Goal: Task Accomplishment & Management: Complete application form

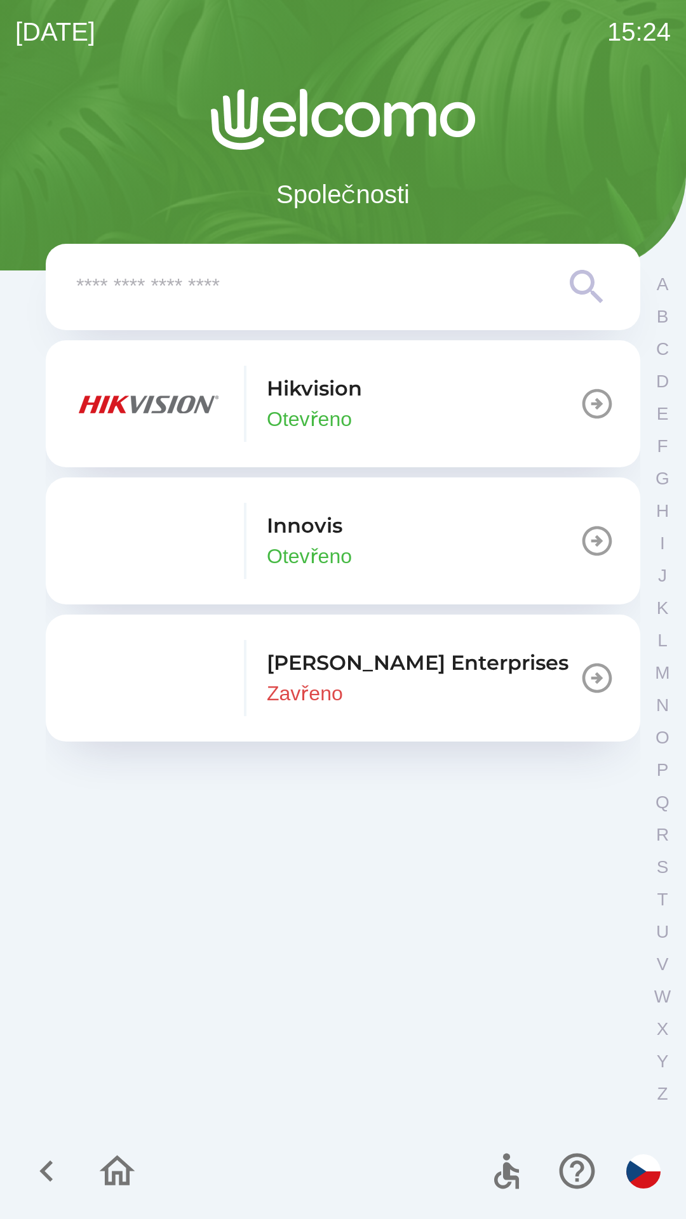
click at [309, 547] on p "Otevřeno" at bounding box center [309, 556] width 85 height 30
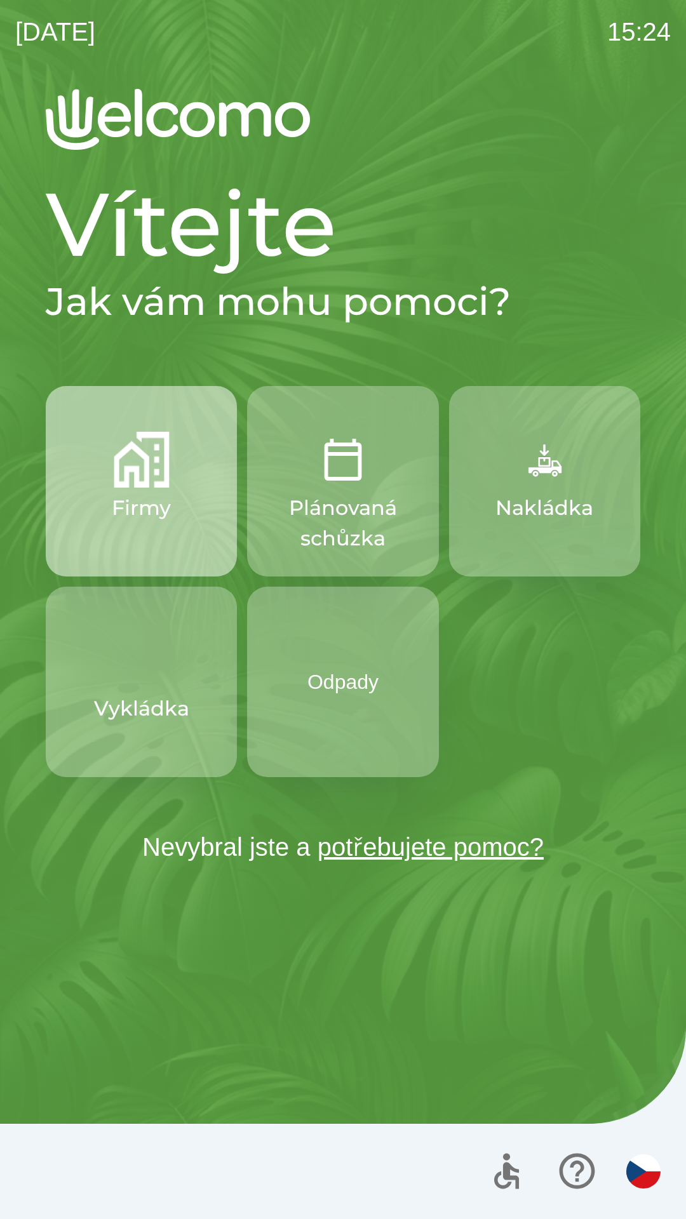
click at [128, 467] on img "button" at bounding box center [142, 460] width 56 height 56
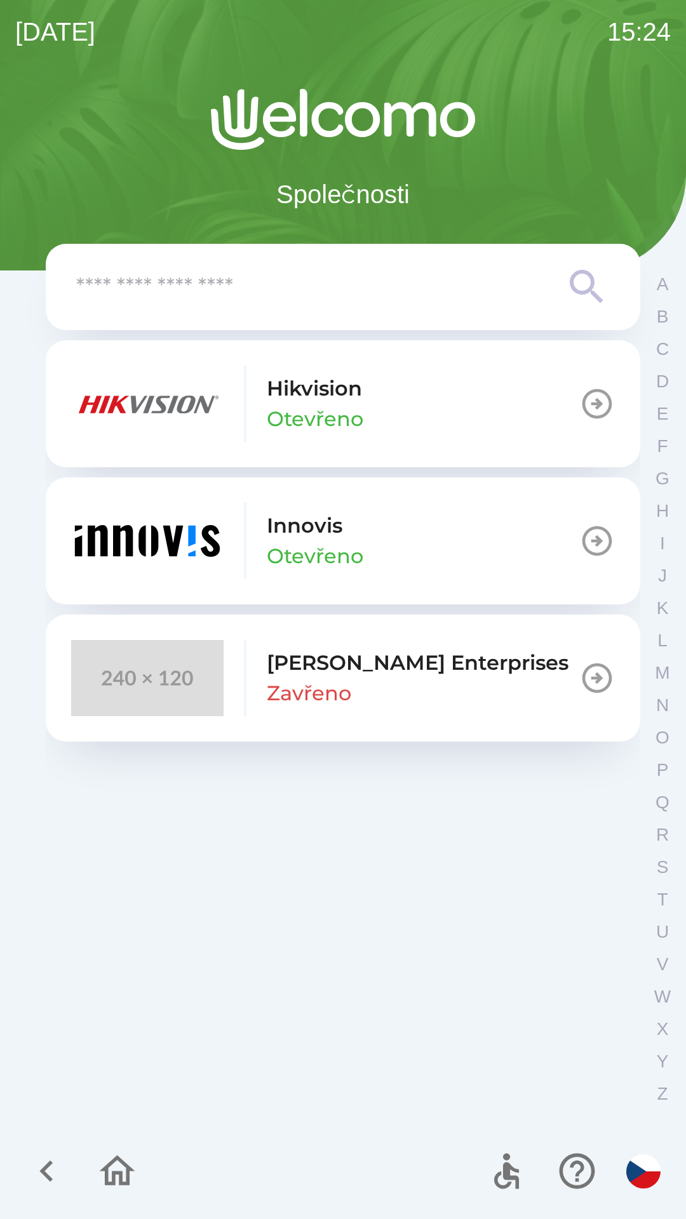
click at [310, 531] on p "Innovis" at bounding box center [305, 525] width 76 height 30
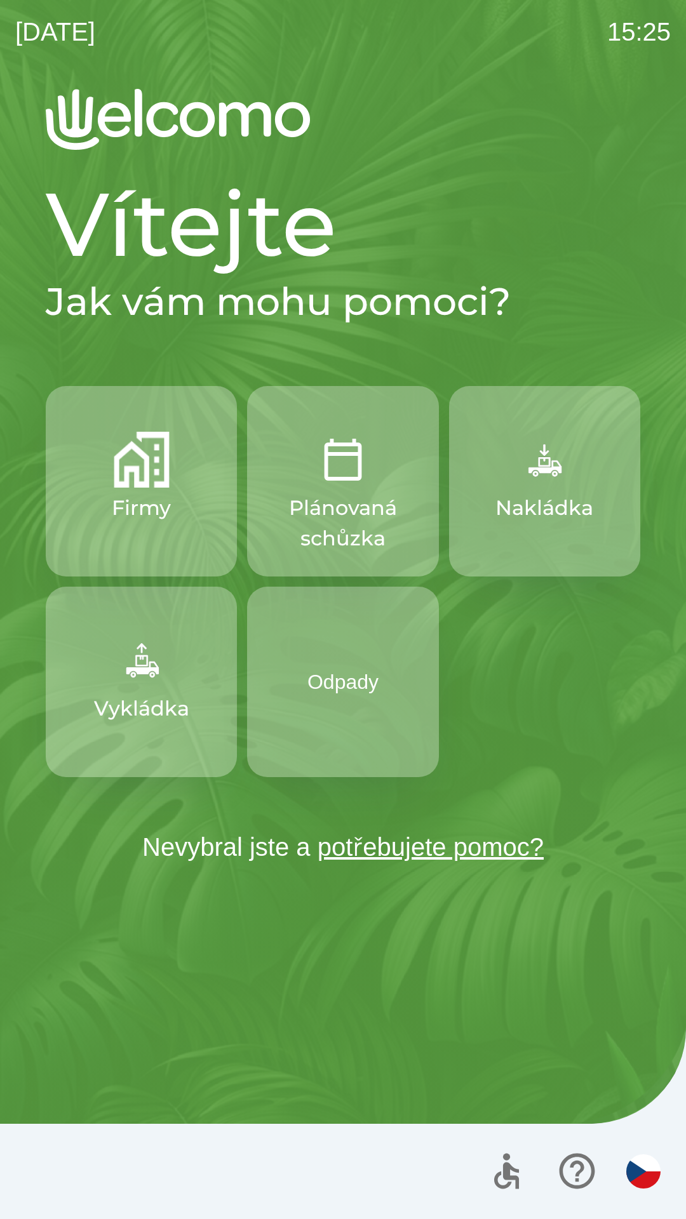
click at [116, 494] on p "Firmy" at bounding box center [141, 508] width 59 height 30
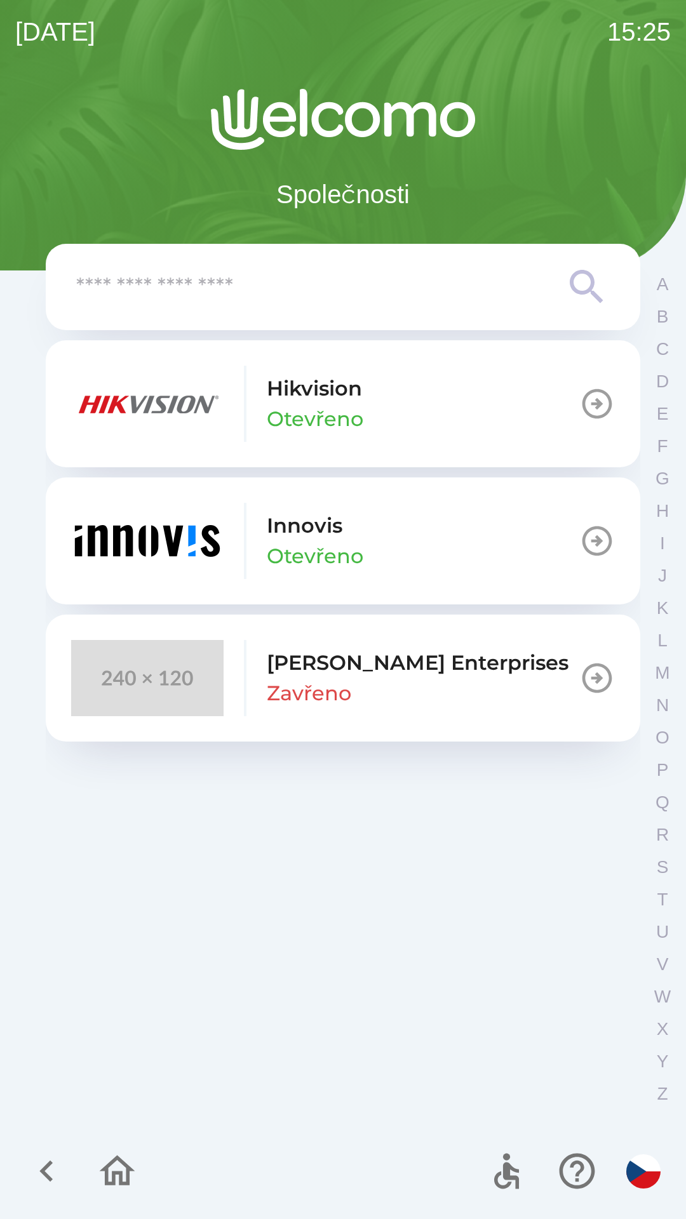
click at [216, 534] on img "button" at bounding box center [147, 541] width 152 height 76
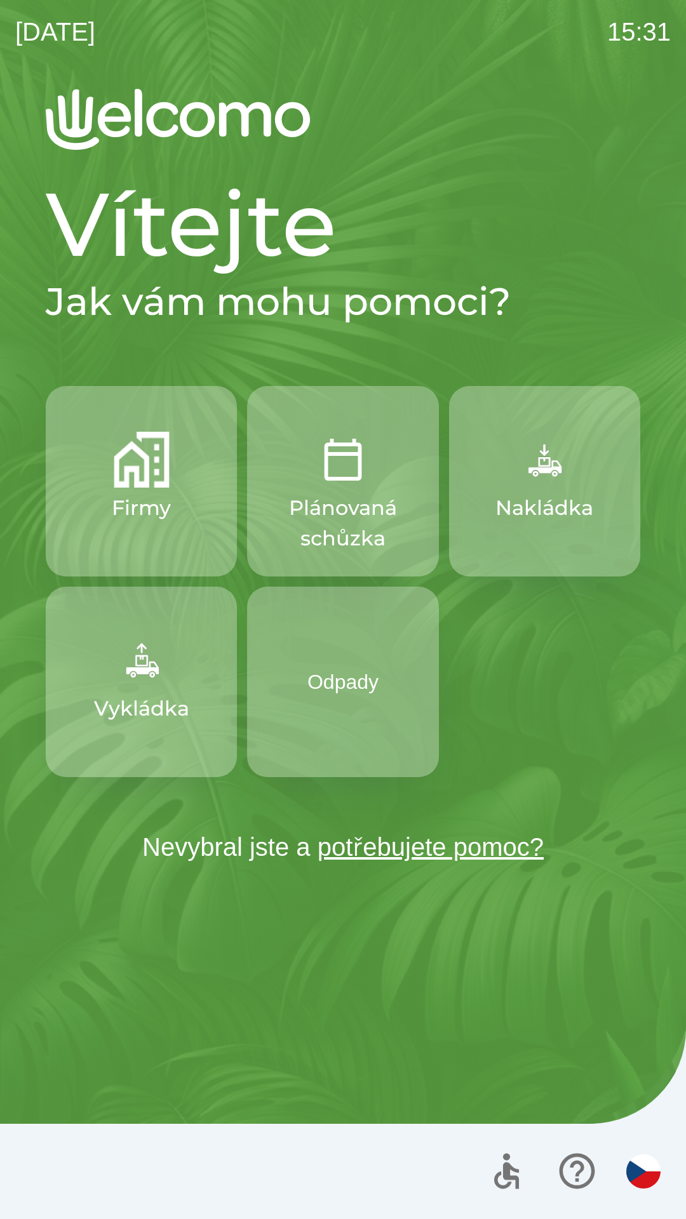
click at [153, 441] on img "button" at bounding box center [142, 460] width 56 height 56
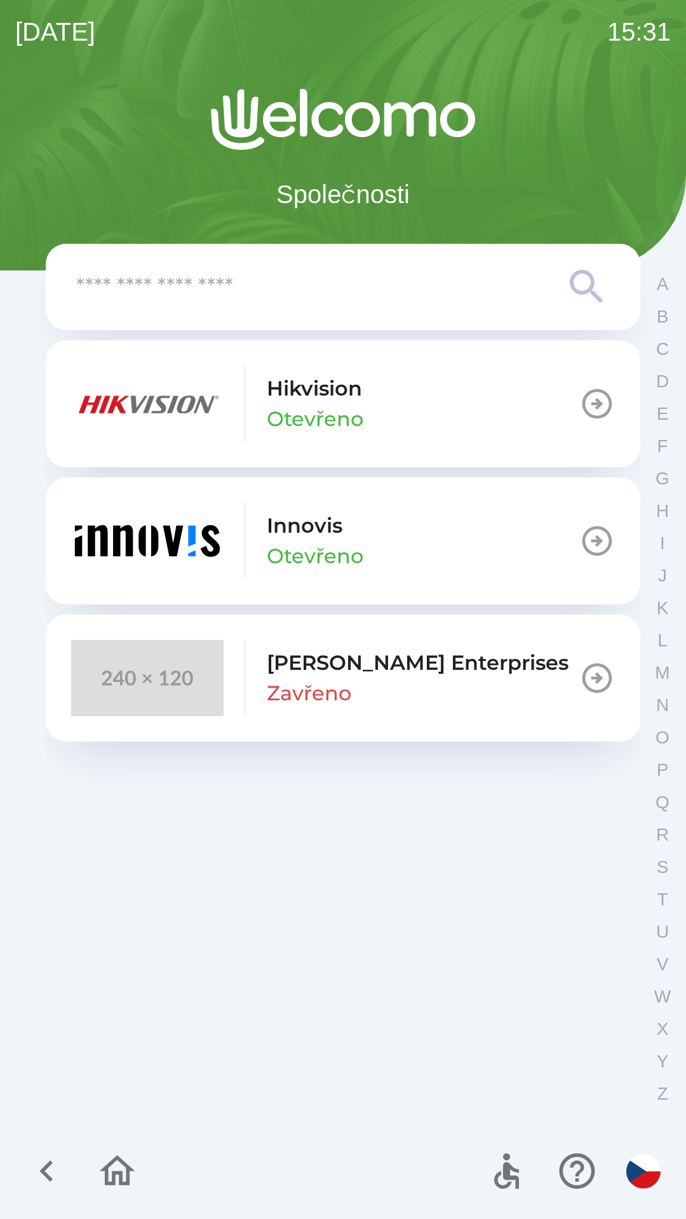
click at [305, 529] on p "Innovis" at bounding box center [305, 525] width 76 height 30
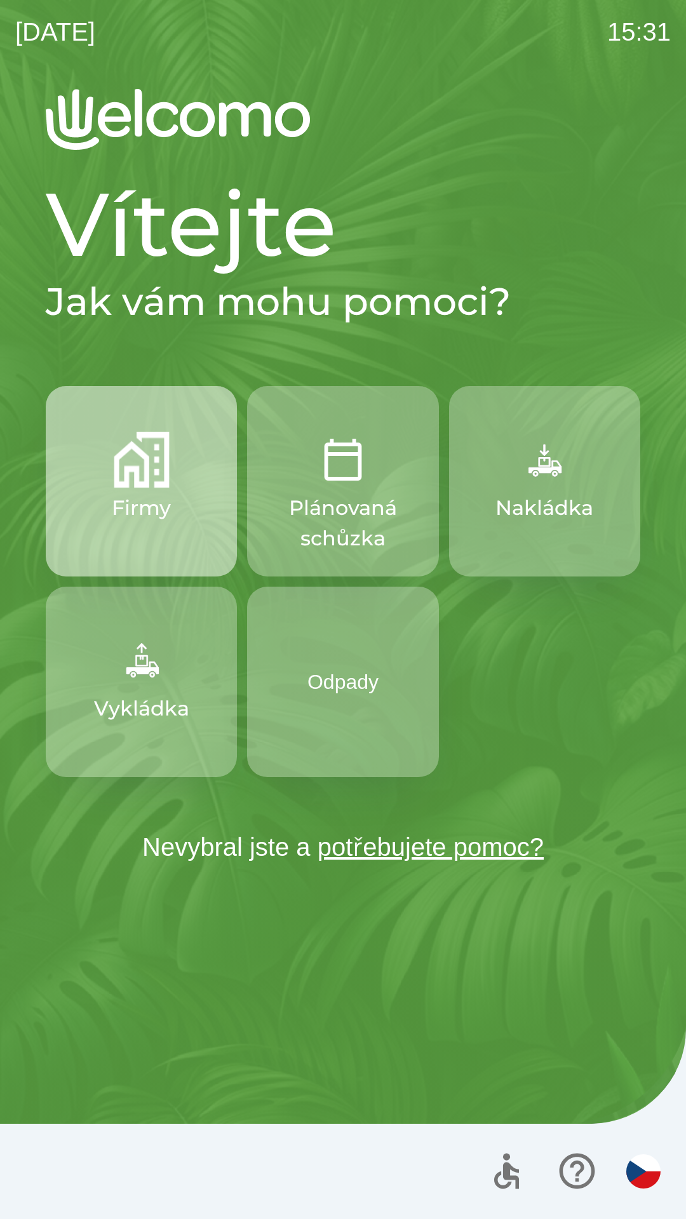
click at [129, 483] on img "button" at bounding box center [142, 460] width 56 height 56
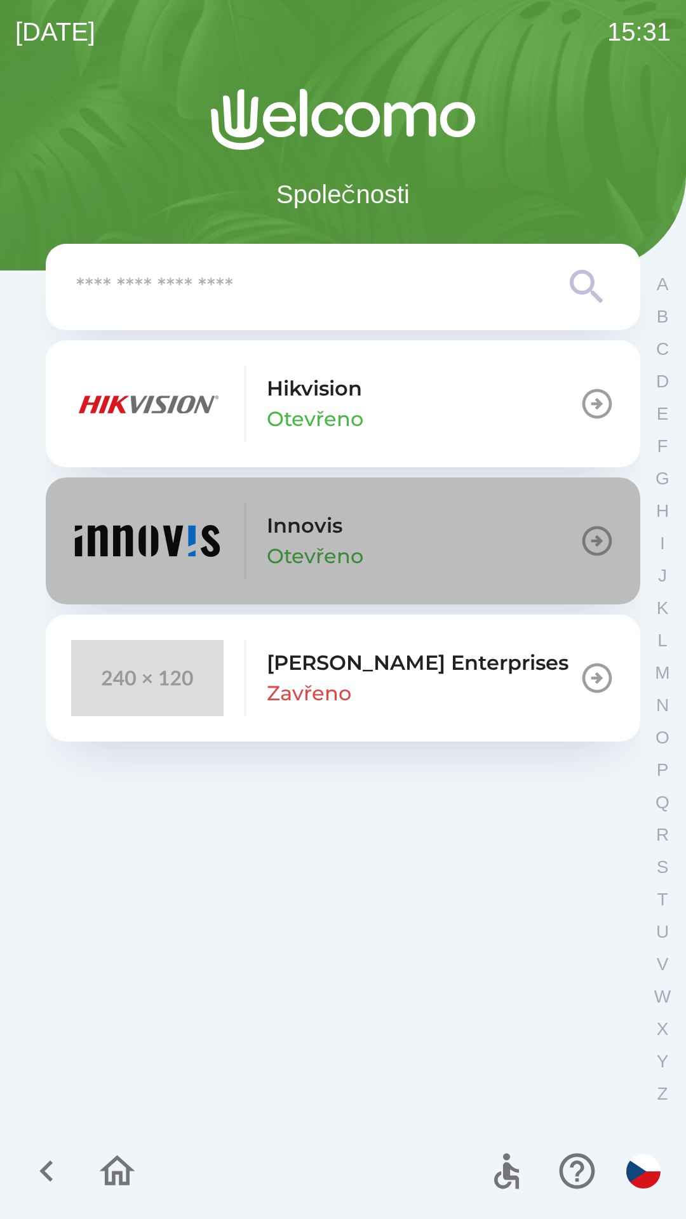
click at [293, 545] on p "Otevřeno" at bounding box center [315, 556] width 97 height 30
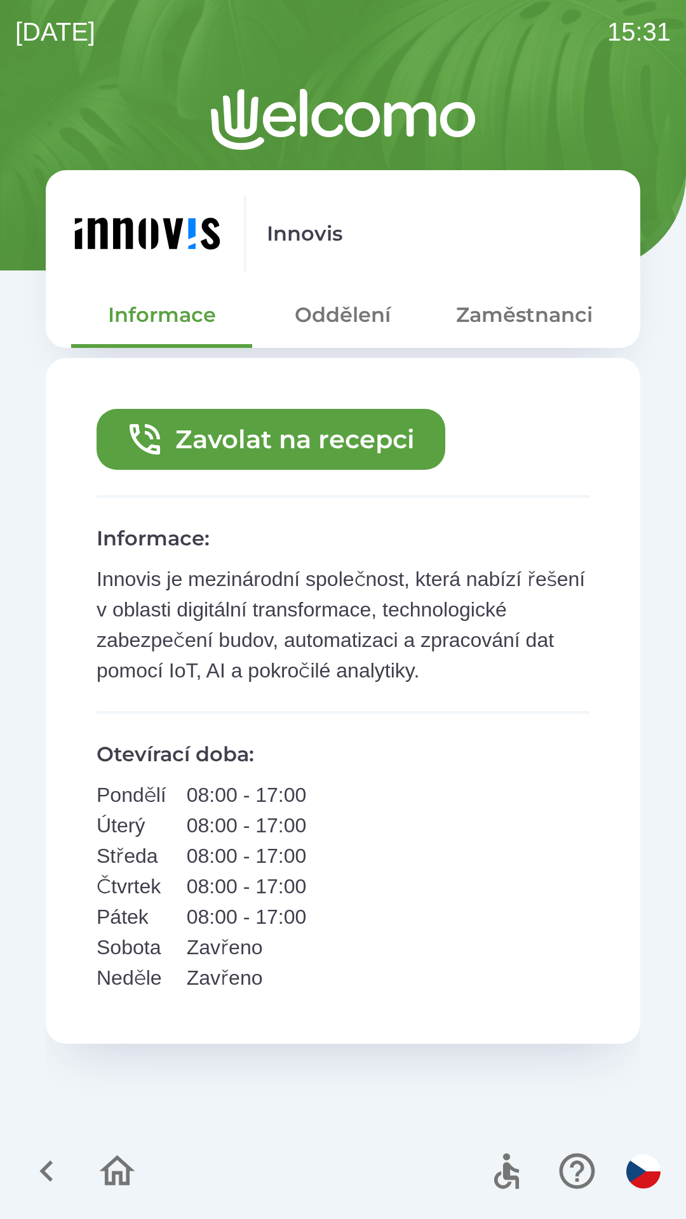
click at [50, 1161] on icon "button" at bounding box center [46, 1171] width 43 height 43
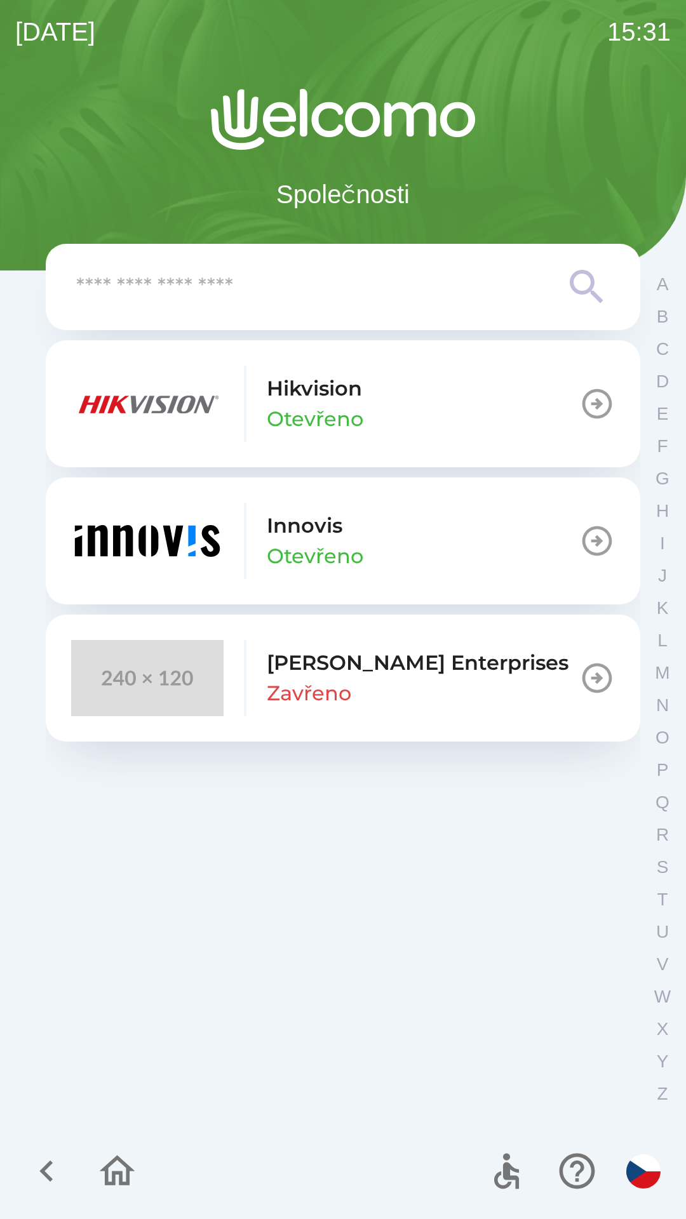
click at [321, 387] on p "Hikvision" at bounding box center [314, 388] width 95 height 30
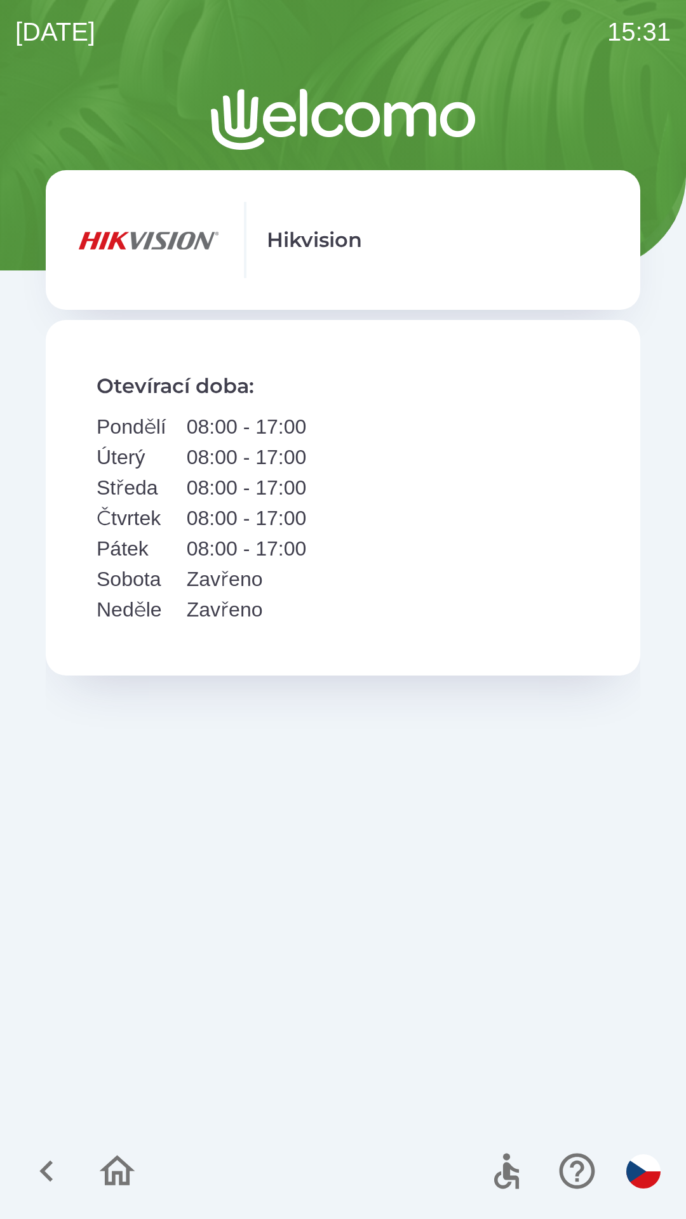
click at [39, 1164] on icon "button" at bounding box center [46, 1171] width 43 height 43
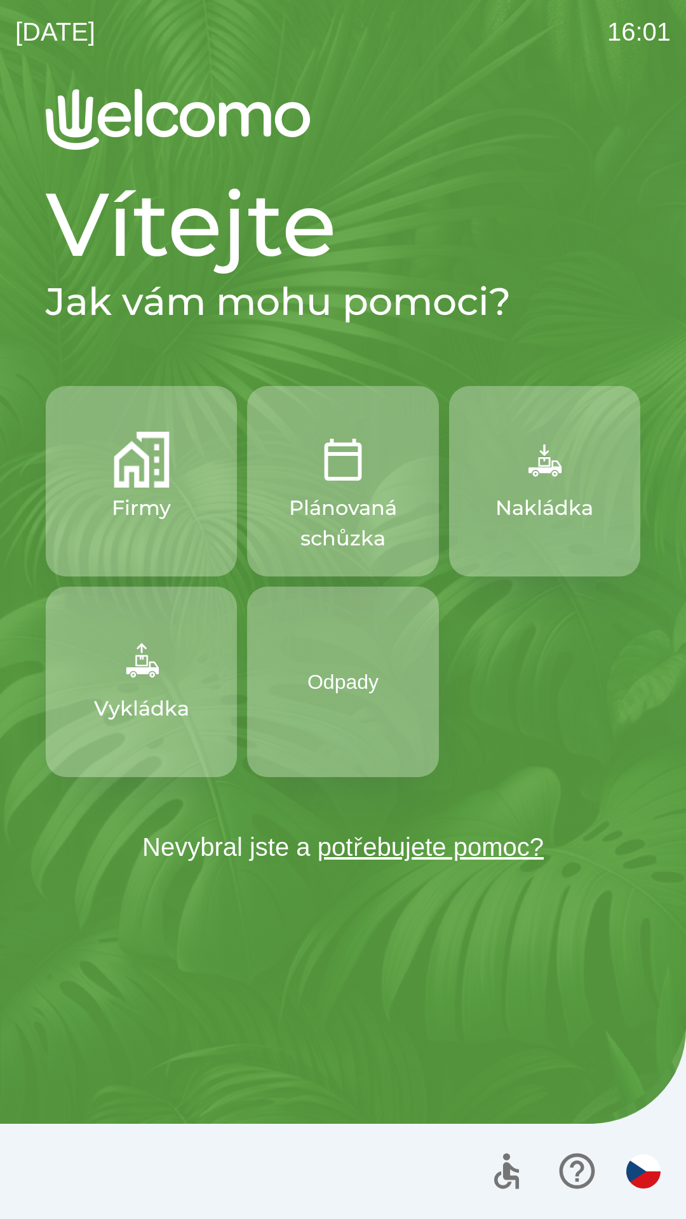
click at [150, 530] on button "Firmy" at bounding box center [141, 481] width 191 height 190
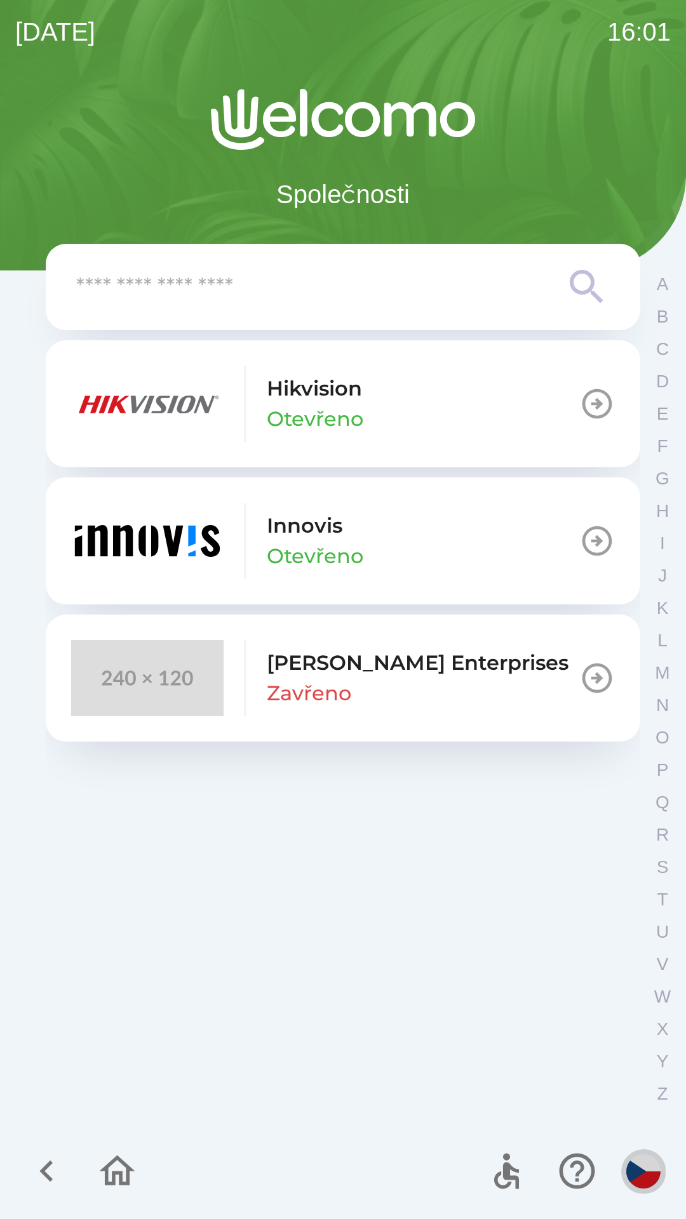
click at [631, 1177] on img "button" at bounding box center [643, 1171] width 34 height 34
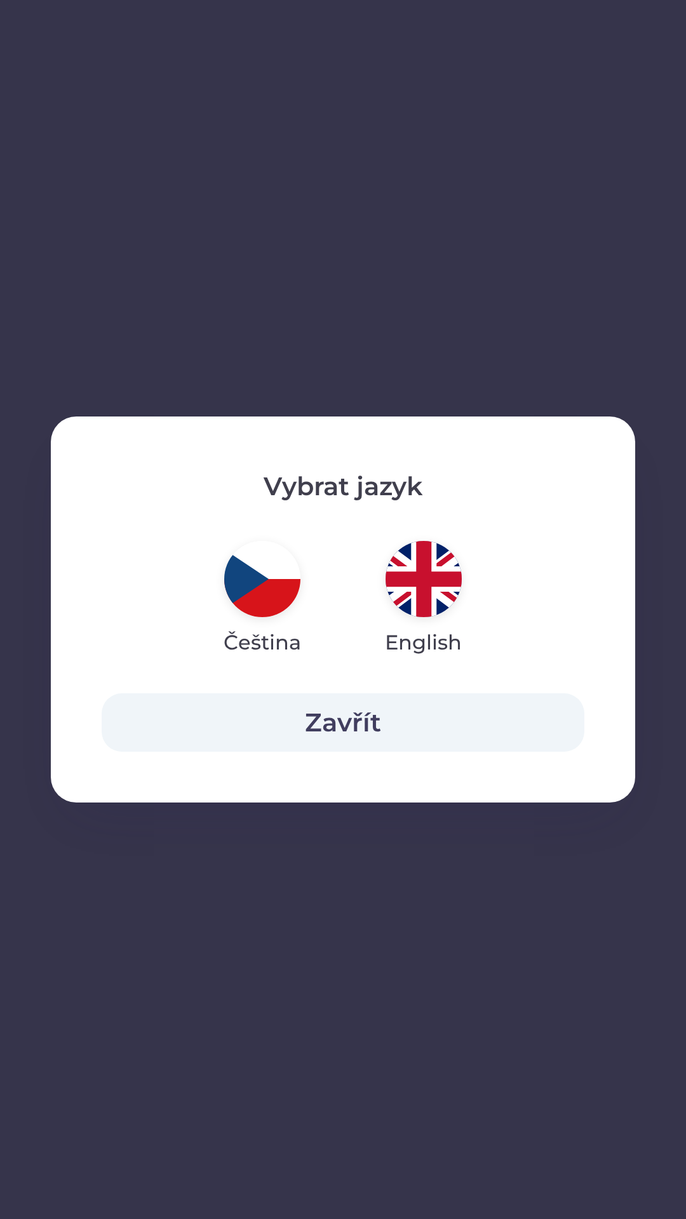
click at [368, 723] on button "Zavřít" at bounding box center [343, 722] width 483 height 58
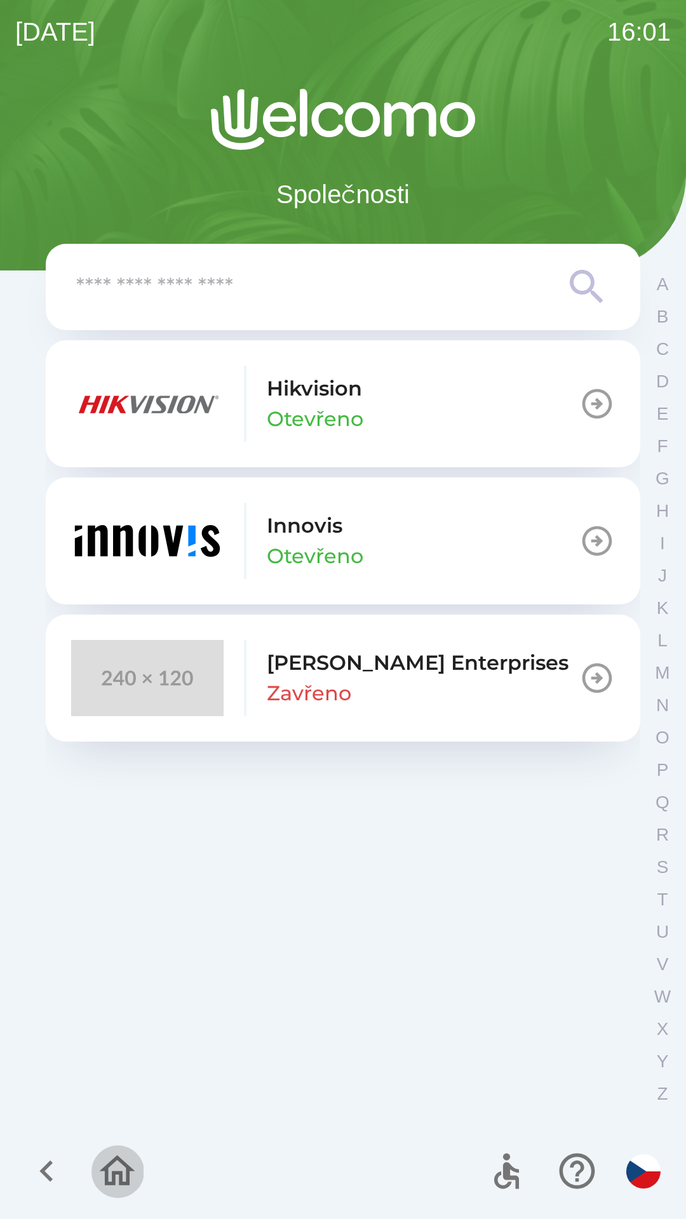
click at [124, 1180] on icon "button" at bounding box center [117, 1171] width 43 height 43
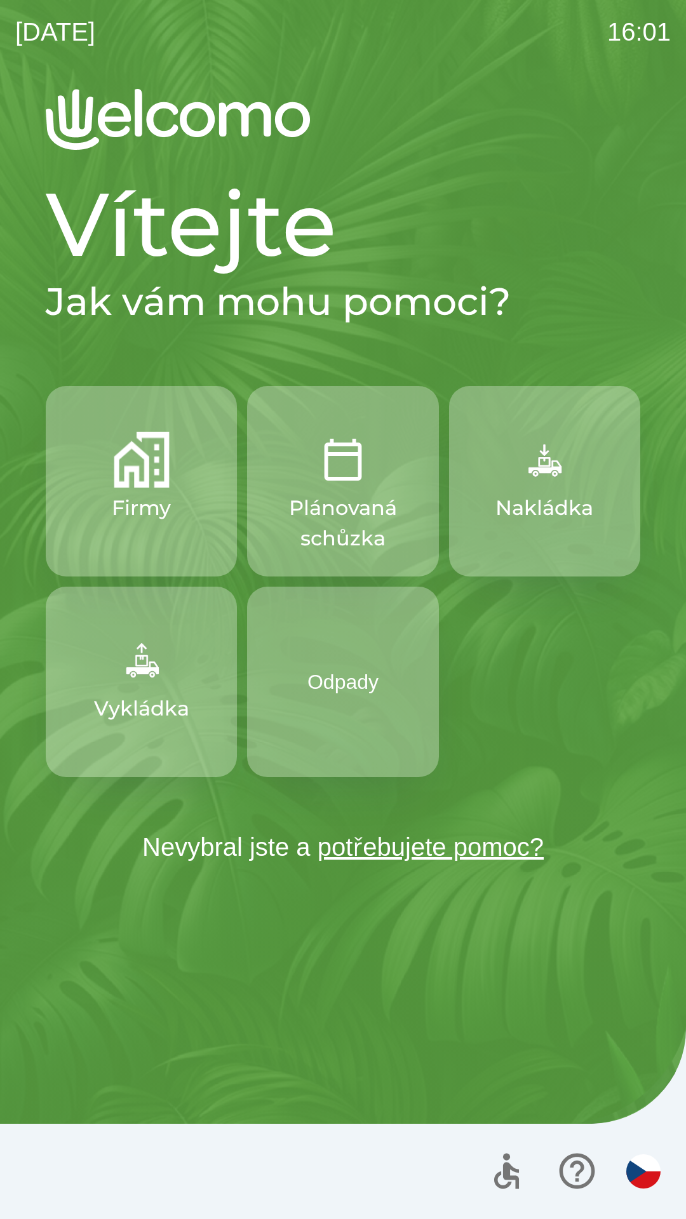
click at [154, 1089] on div "Vítejte Jak vám mohu pomoci? Firmy Plánovaná schůzka Nakládka Vykládka Odpady N…" at bounding box center [342, 654] width 655 height 1130
click at [155, 521] on p "Firmy" at bounding box center [141, 508] width 59 height 30
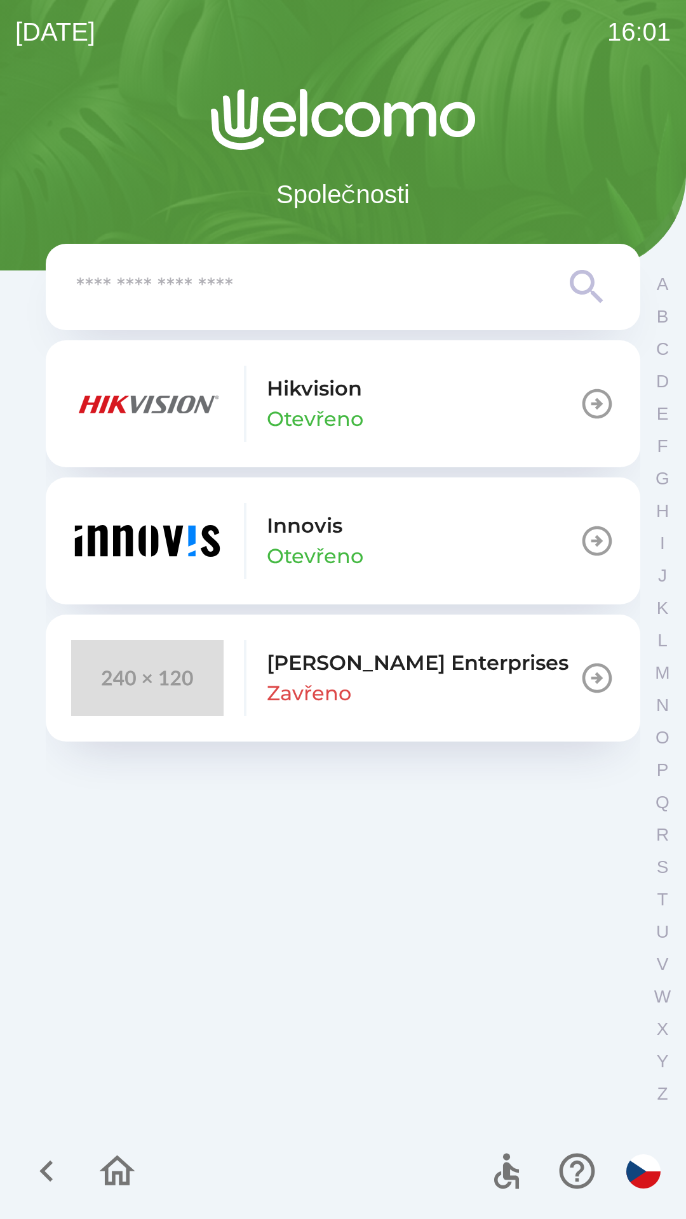
click at [306, 564] on p "Otevřeno" at bounding box center [315, 556] width 97 height 30
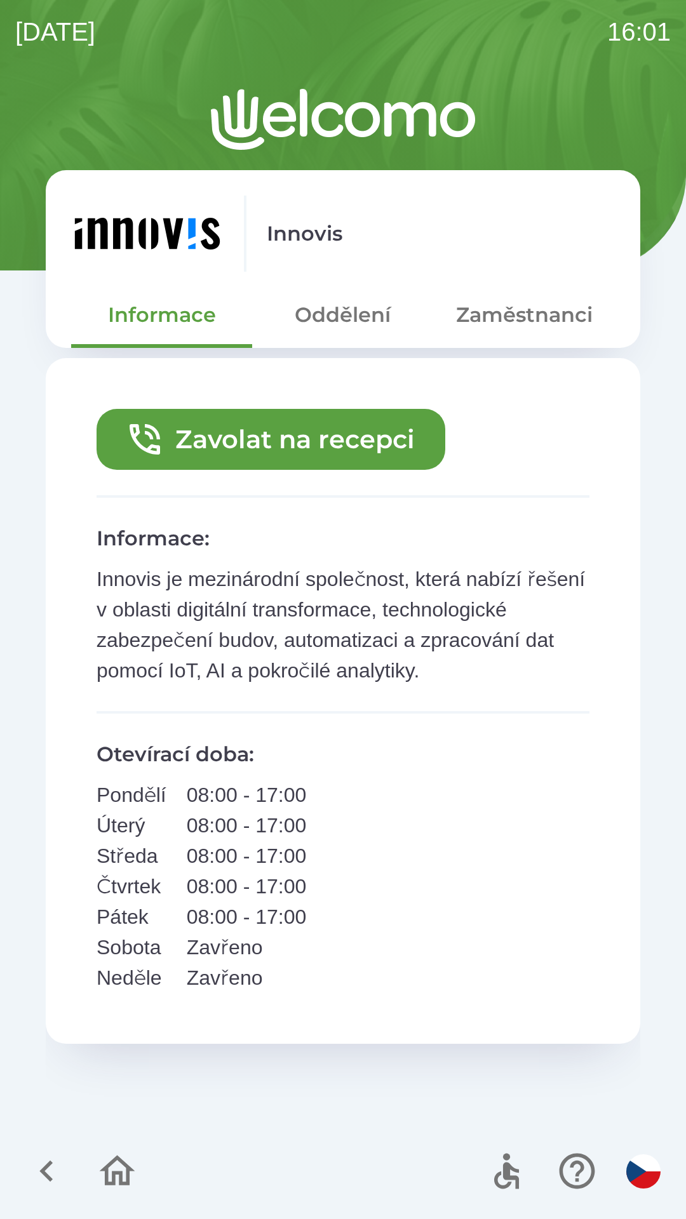
click at [345, 310] on button "Oddělení" at bounding box center [342, 315] width 181 height 46
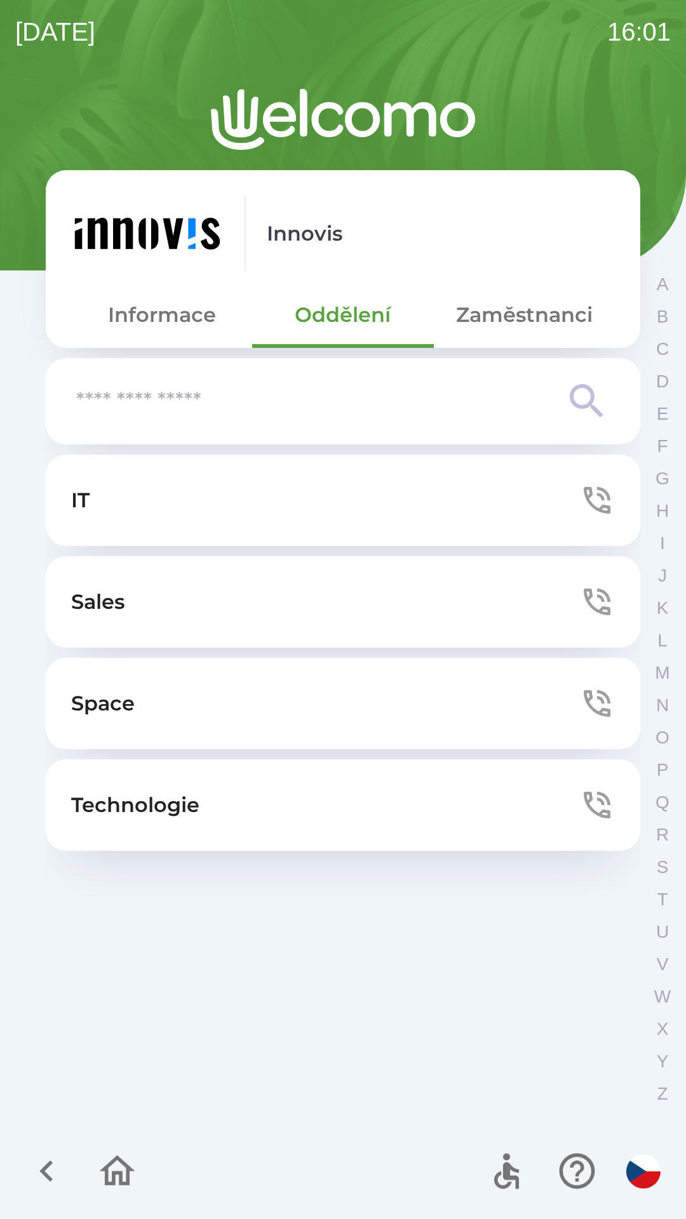
click at [518, 310] on button "Zaměstnanci" at bounding box center [524, 315] width 181 height 46
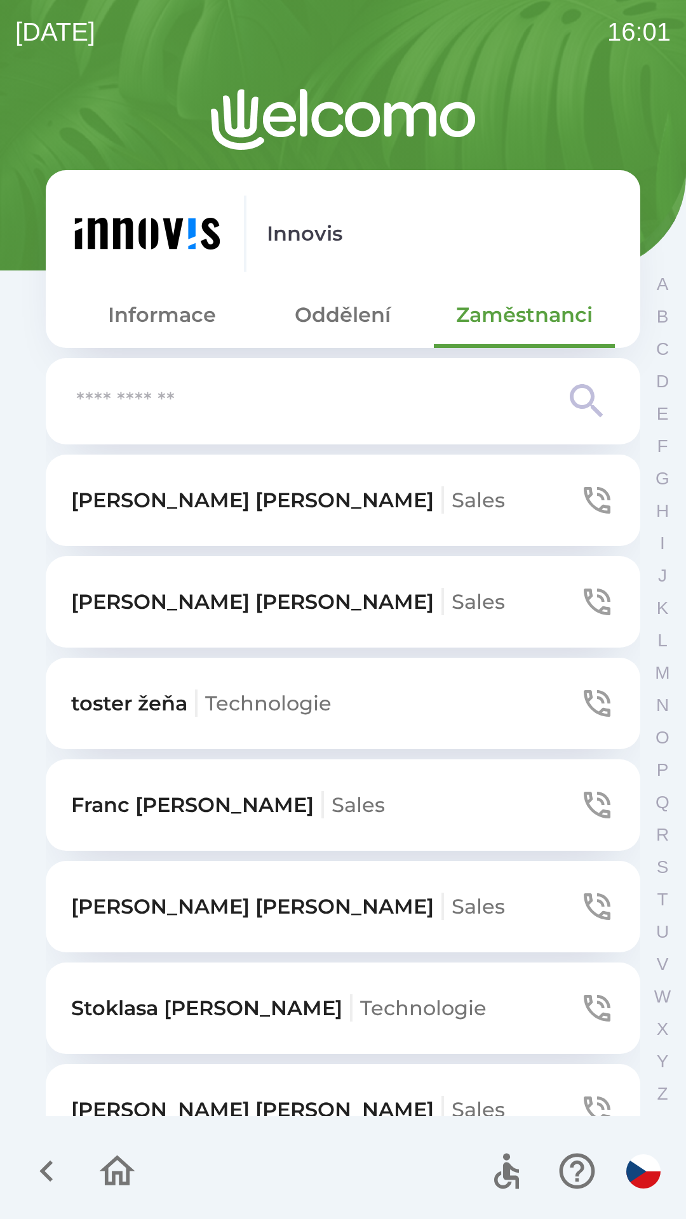
click at [175, 308] on button "Informace" at bounding box center [161, 315] width 181 height 46
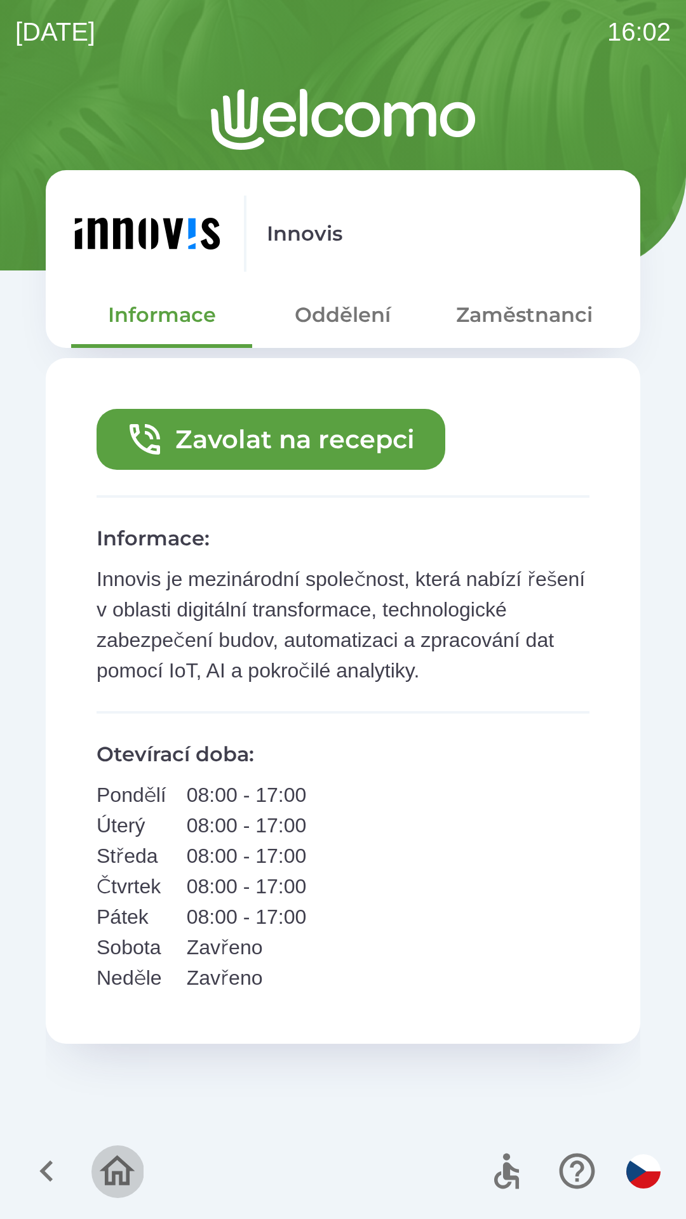
click at [101, 1163] on icon "button" at bounding box center [117, 1171] width 43 height 43
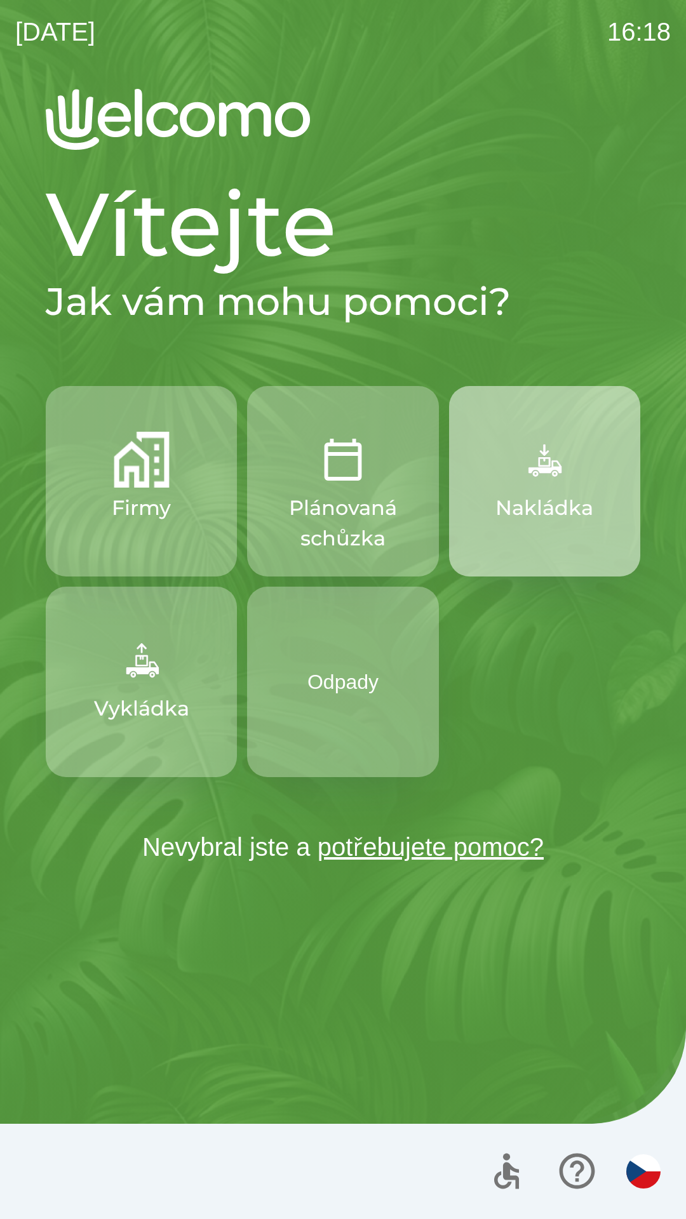
click at [554, 479] on img "button" at bounding box center [544, 460] width 56 height 56
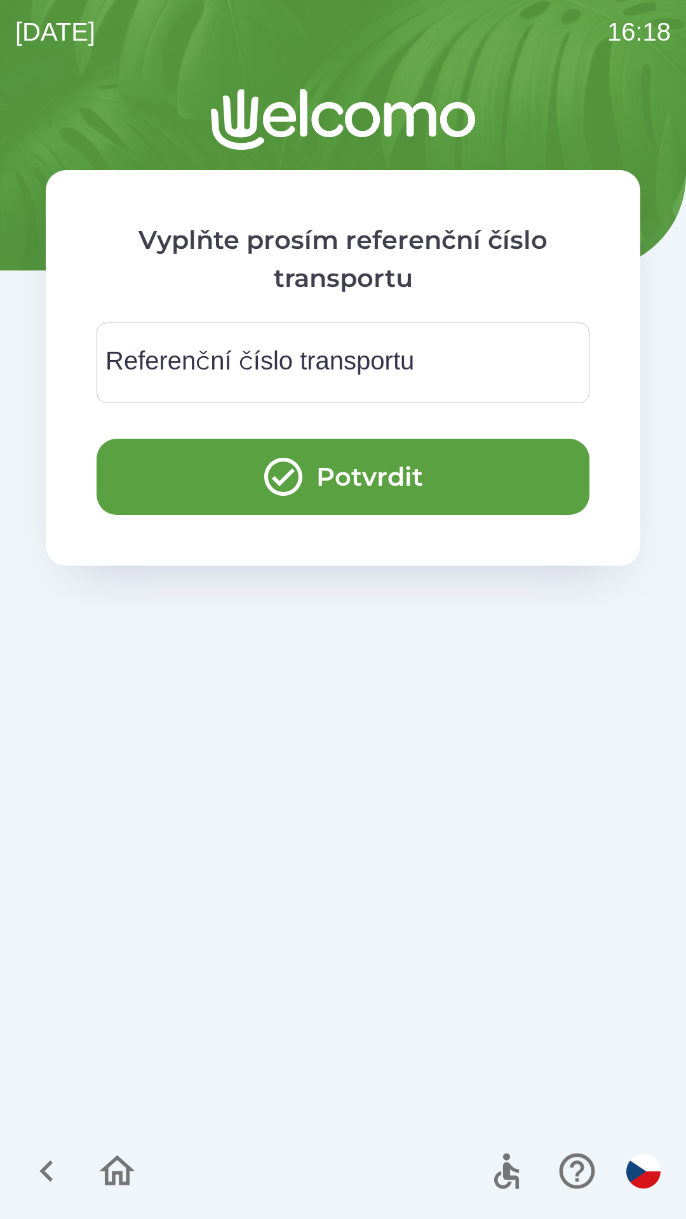
click at [330, 371] on div "Referenční číslo transportu Referenční číslo transportu" at bounding box center [343, 363] width 493 height 81
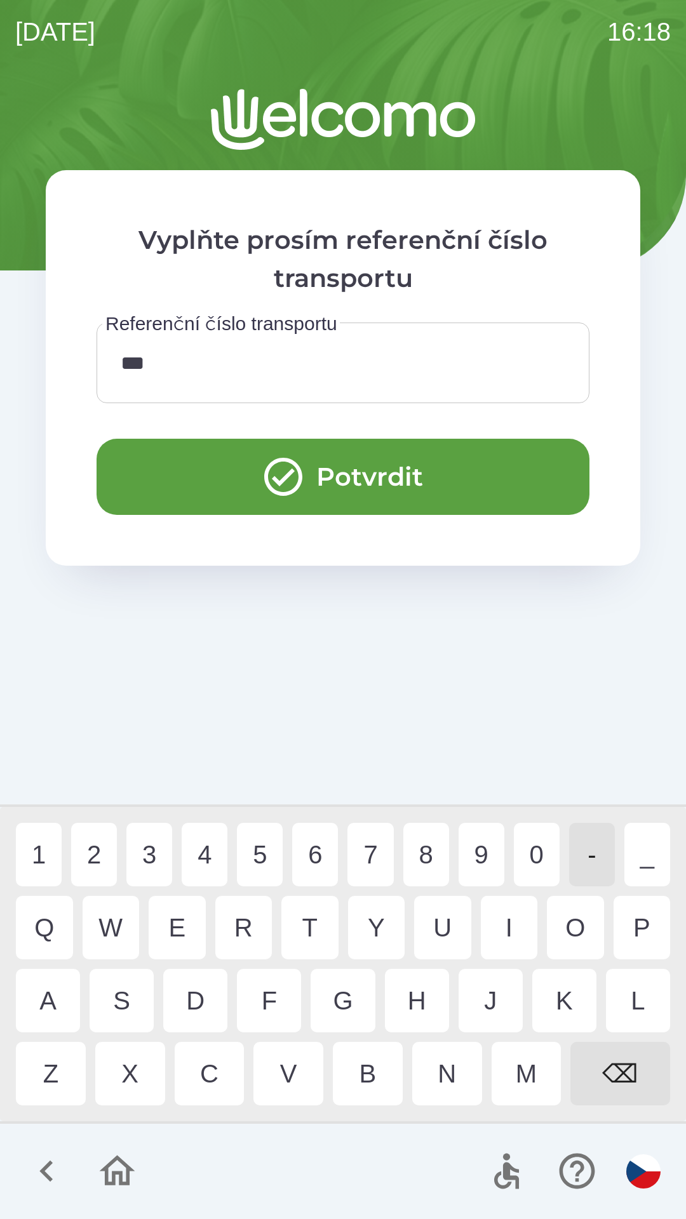
type input "****"
click at [452, 919] on div "U" at bounding box center [442, 927] width 57 height 63
click at [368, 469] on button "Potvrdit" at bounding box center [343, 477] width 493 height 76
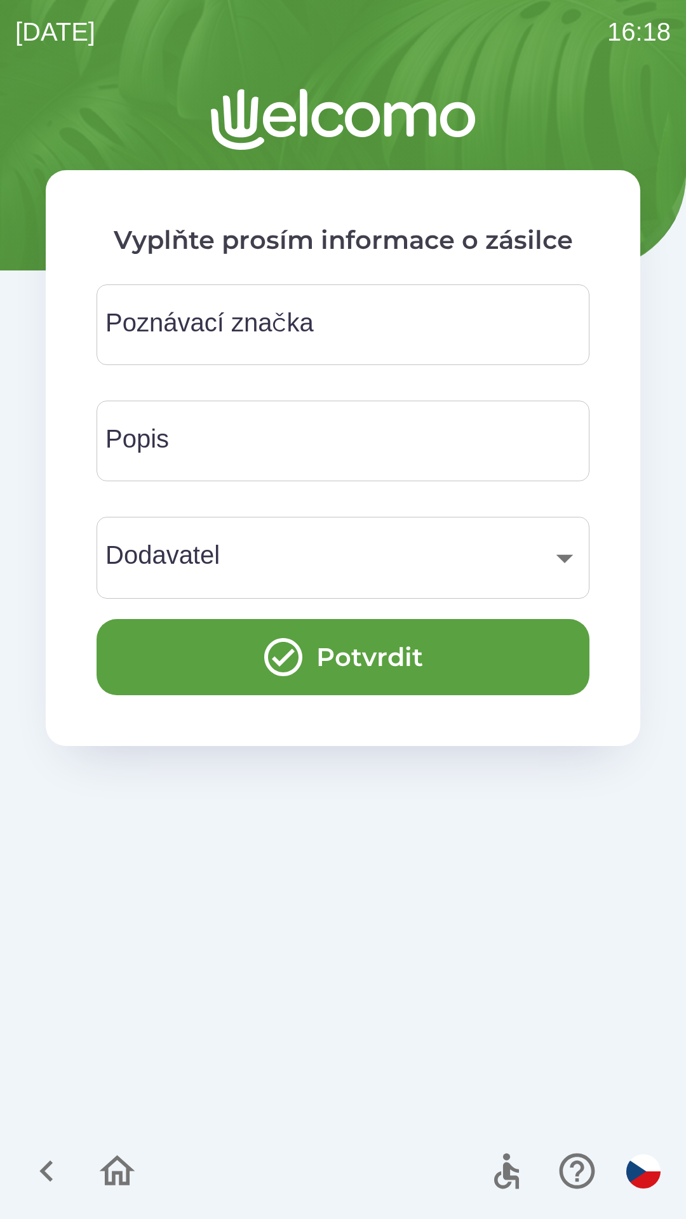
click at [296, 321] on div "Poznávací značka Poznávací značka" at bounding box center [343, 324] width 493 height 81
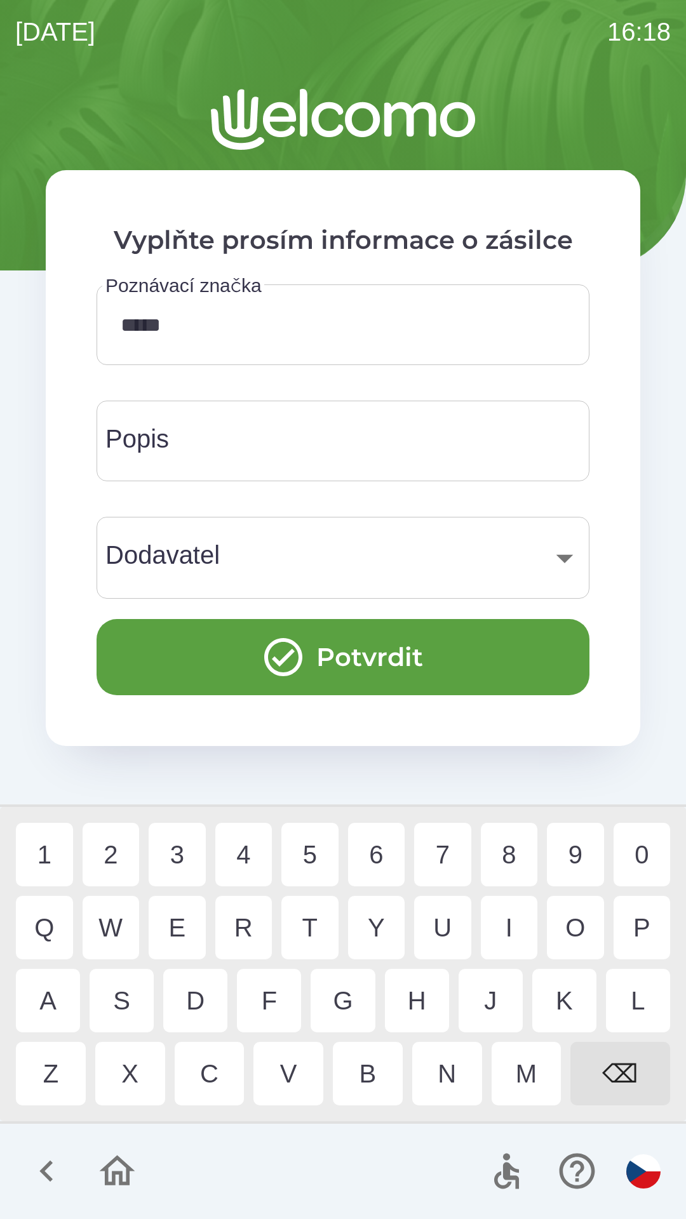
type input "******"
click at [362, 659] on button "Potvrdit" at bounding box center [343, 657] width 493 height 76
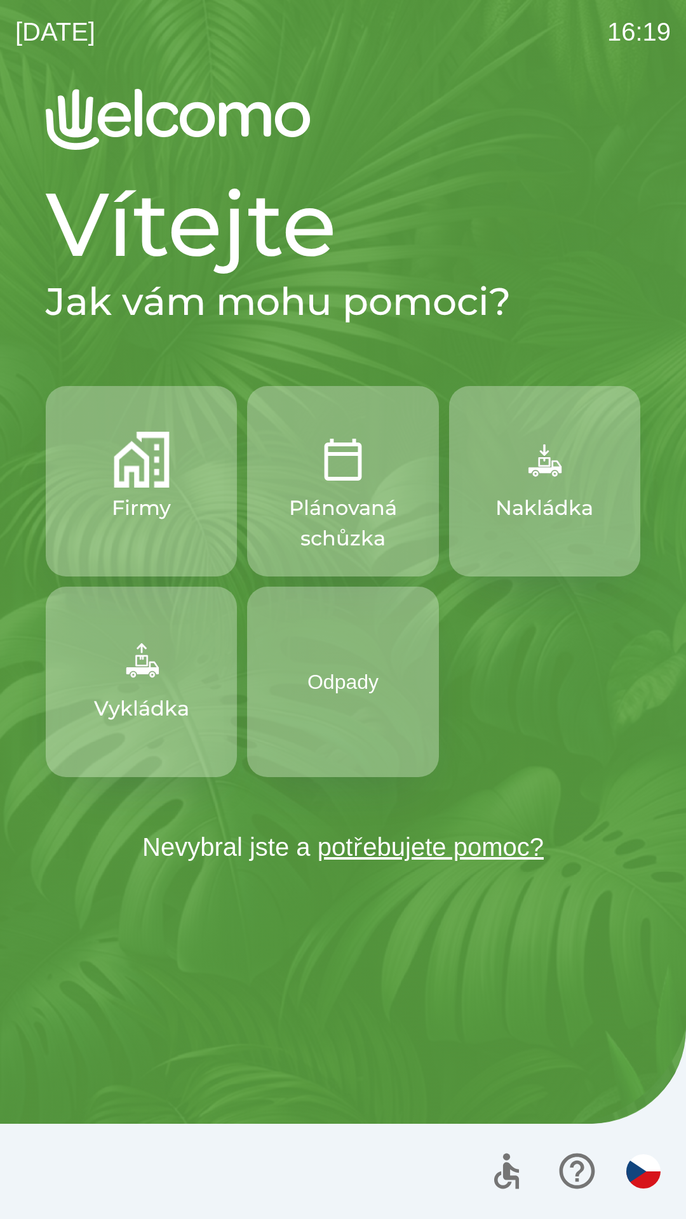
click at [535, 490] on button "Nakládka" at bounding box center [544, 481] width 191 height 190
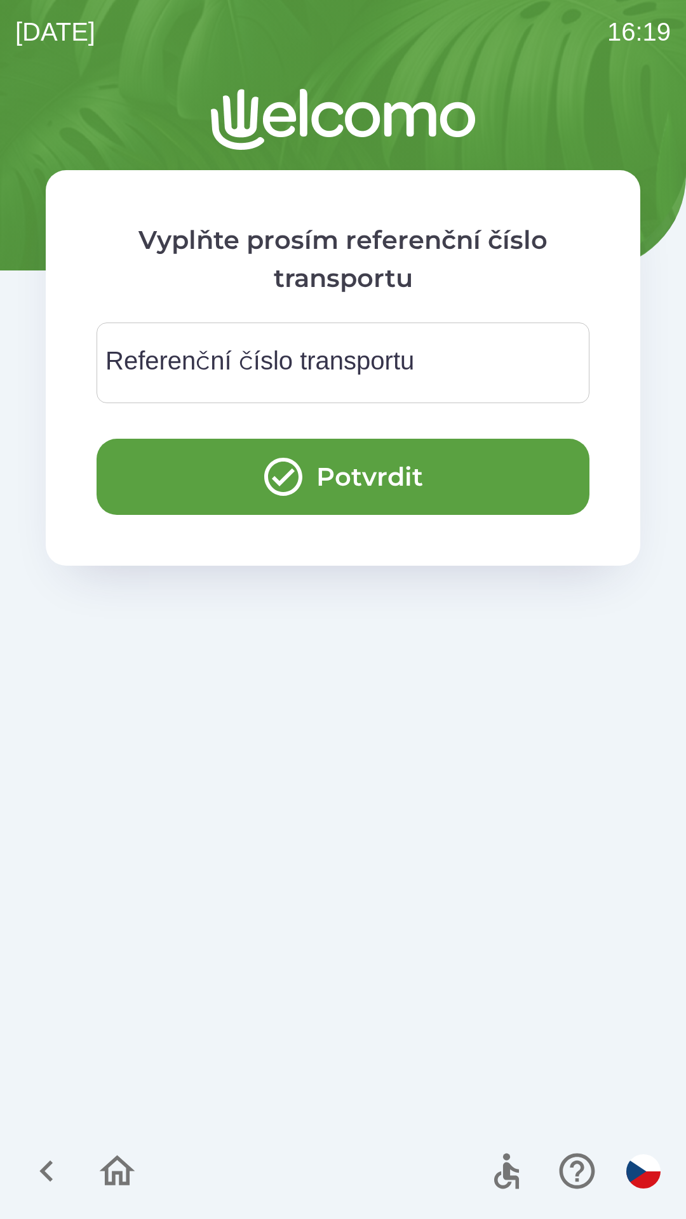
click at [255, 352] on div "Referenční číslo transportu Referenční číslo transportu" at bounding box center [343, 363] width 493 height 81
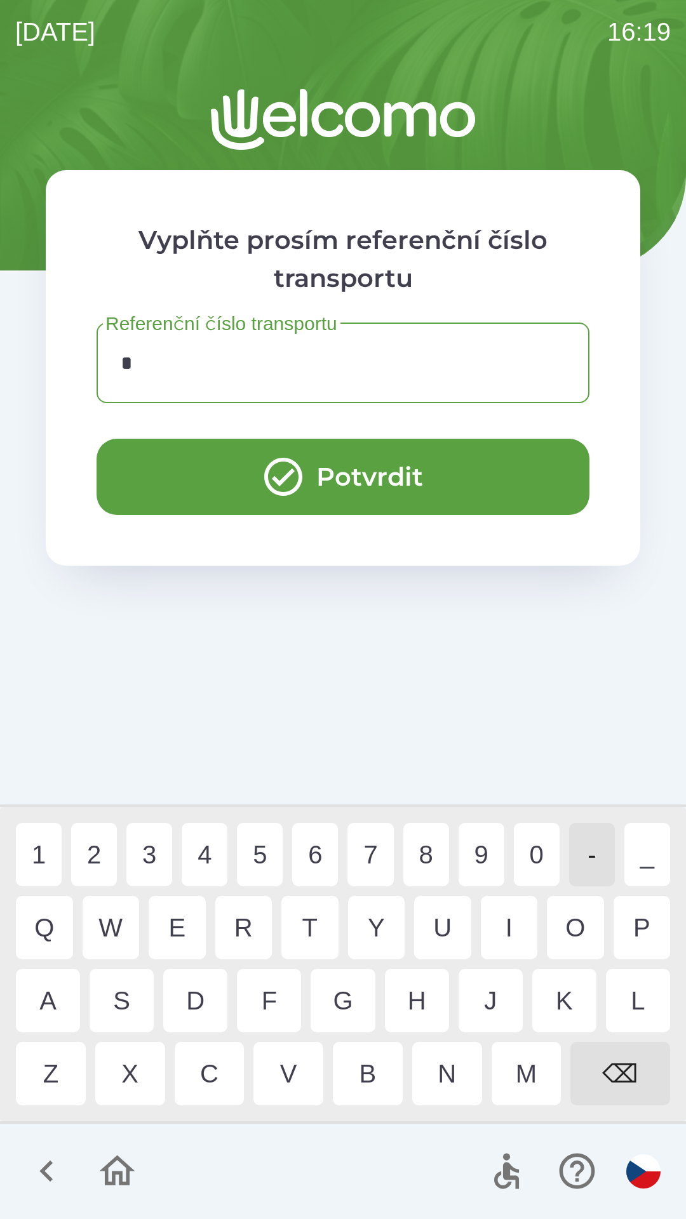
click at [219, 844] on div "4" at bounding box center [205, 854] width 46 height 63
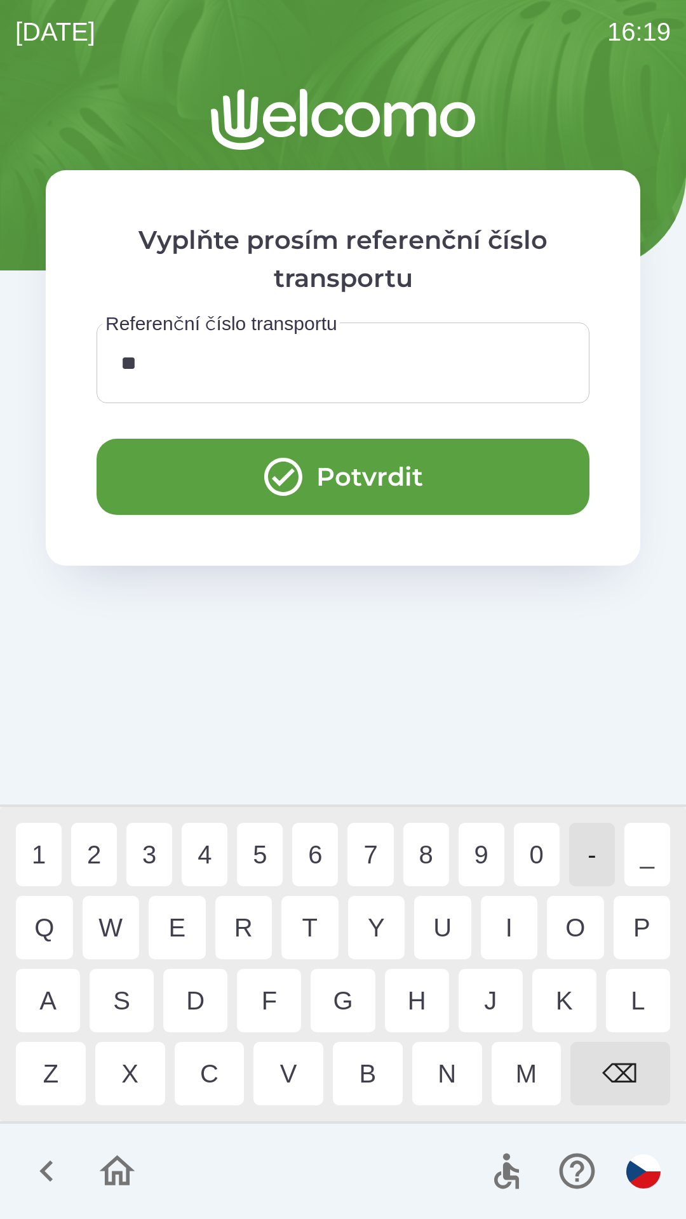
click at [280, 855] on div "5" at bounding box center [260, 854] width 46 height 63
type input "*****"
click at [427, 476] on button "Potvrdit" at bounding box center [343, 477] width 493 height 76
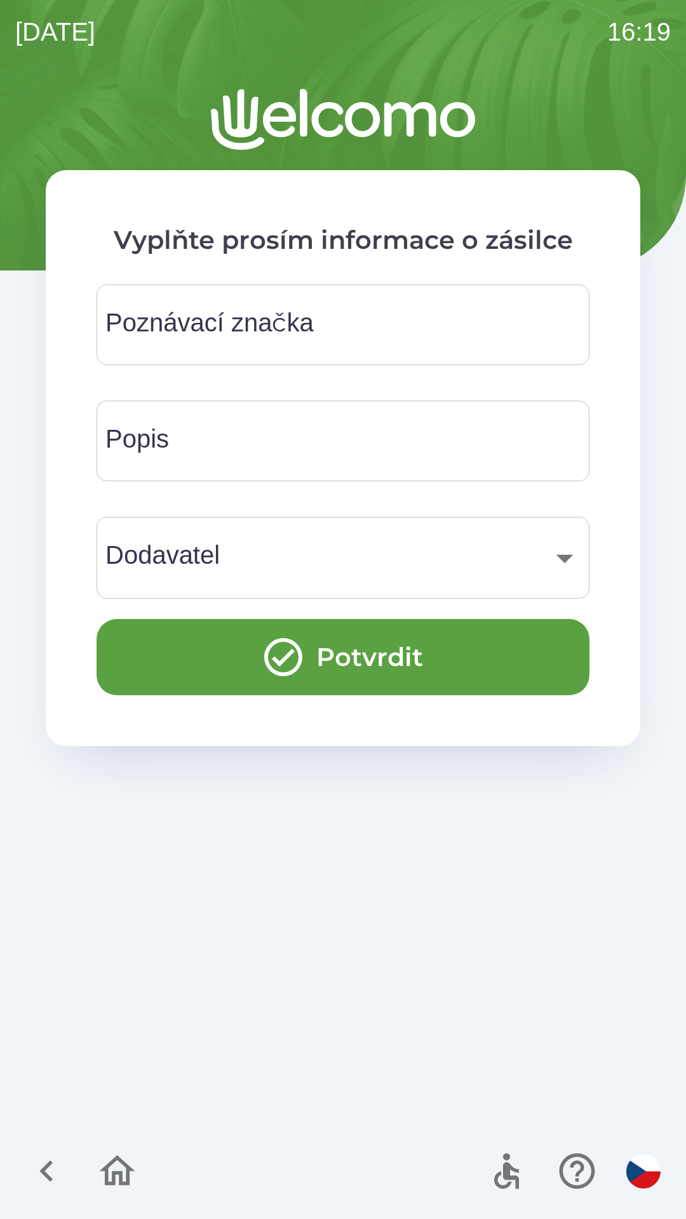
click at [285, 311] on div "Poznávací značka Poznávací značka" at bounding box center [343, 324] width 493 height 81
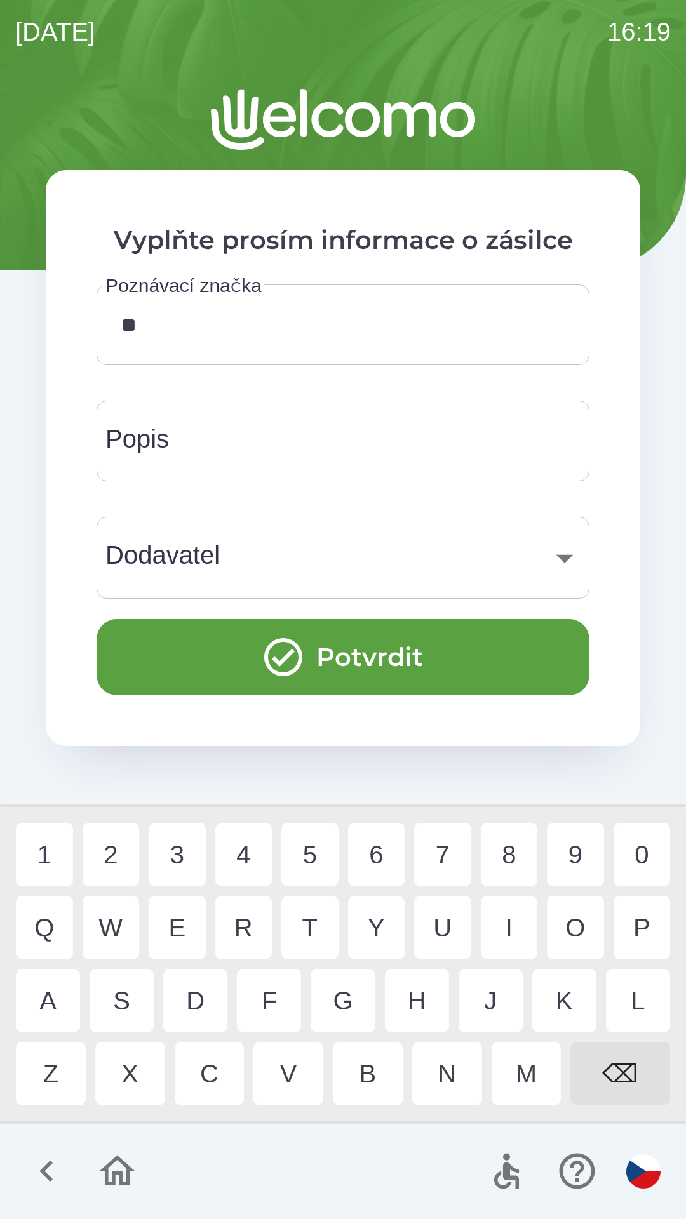
click at [245, 923] on div "R" at bounding box center [243, 927] width 57 height 63
click at [304, 841] on div "5" at bounding box center [309, 854] width 57 height 63
click at [373, 844] on div "6" at bounding box center [376, 854] width 57 height 63
click at [437, 838] on div "7" at bounding box center [442, 854] width 57 height 63
type input "******"
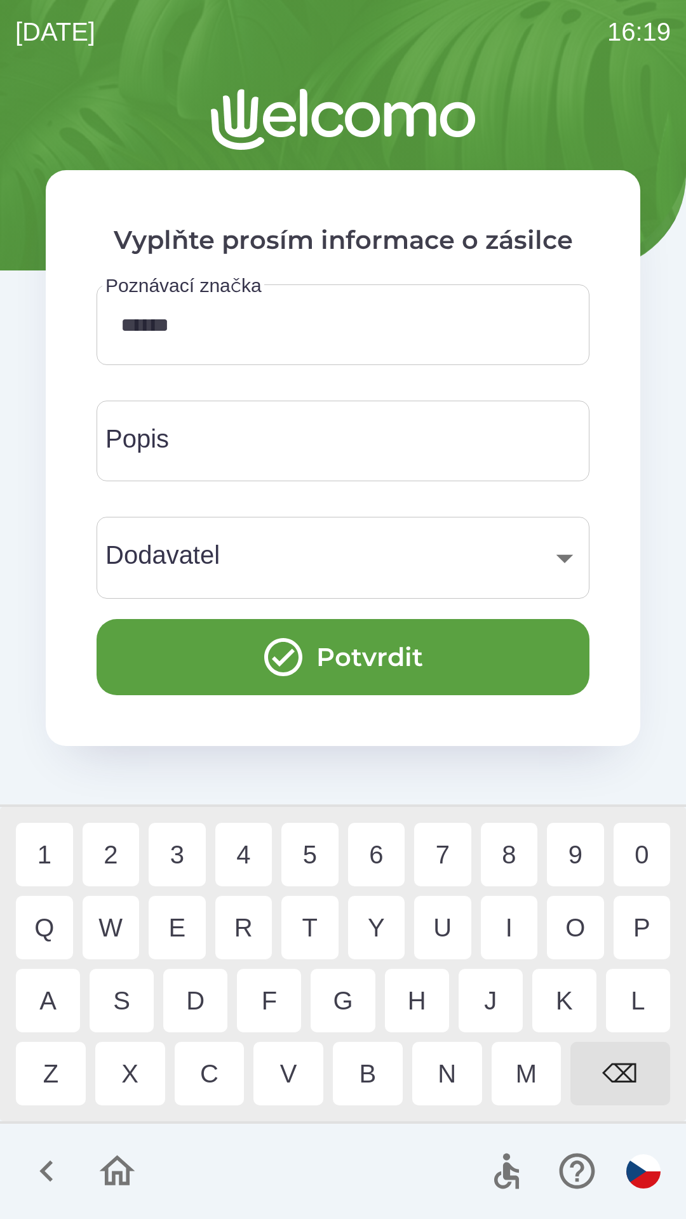
click at [504, 840] on div "8" at bounding box center [509, 854] width 57 height 63
click at [396, 661] on button "Potvrdit" at bounding box center [343, 657] width 493 height 76
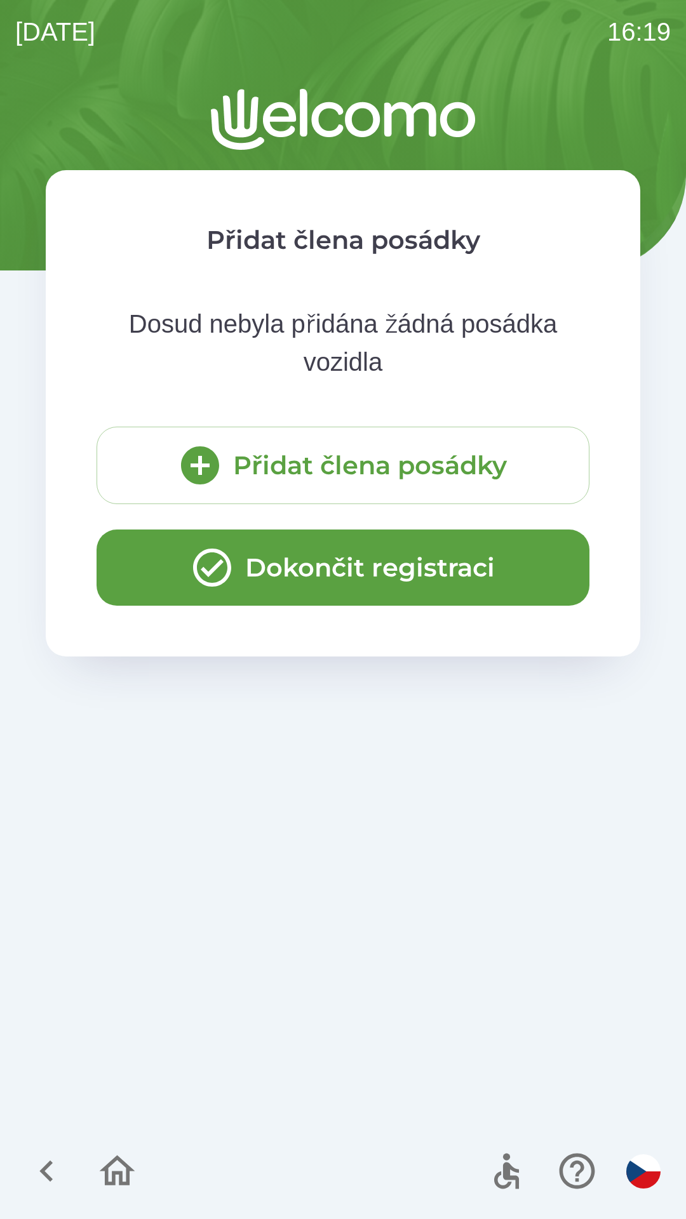
click at [359, 567] on button "Dokončit registraci" at bounding box center [343, 568] width 493 height 76
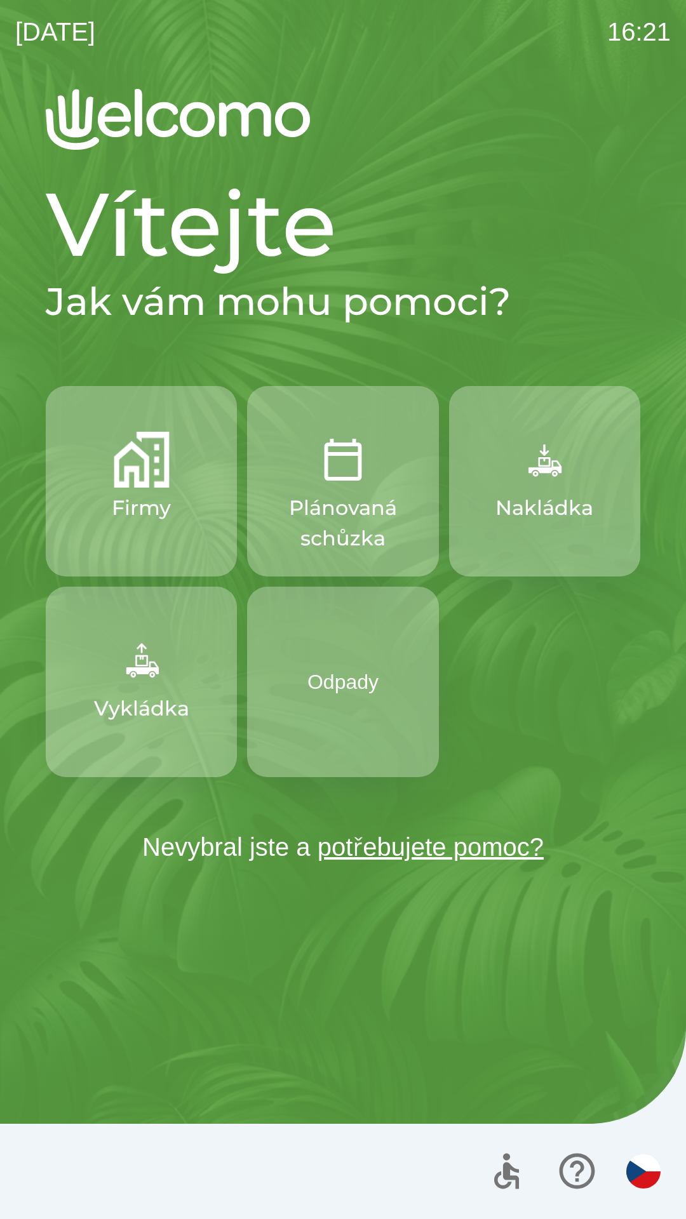
click at [427, 850] on link "potřebujete pomoc?" at bounding box center [430, 847] width 226 height 28
click at [564, 1162] on icon "button" at bounding box center [577, 1172] width 36 height 36
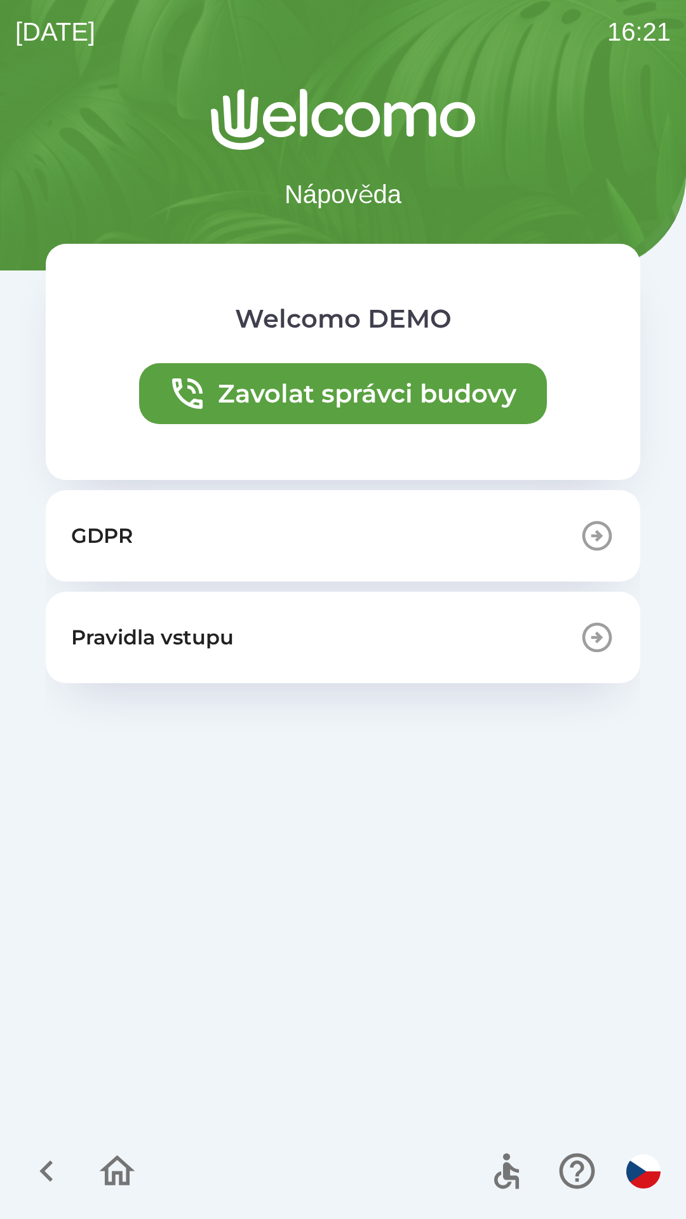
click at [113, 1168] on icon "button" at bounding box center [117, 1171] width 43 height 43
